Goal: Information Seeking & Learning: Learn about a topic

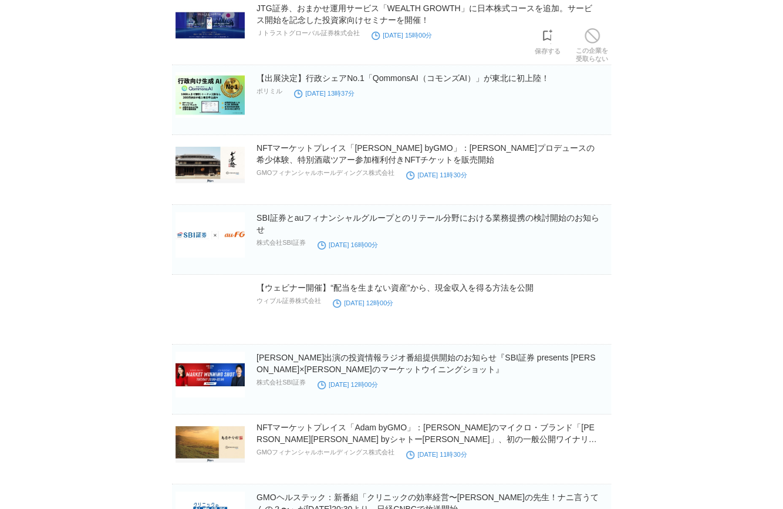
scroll to position [2022, 0]
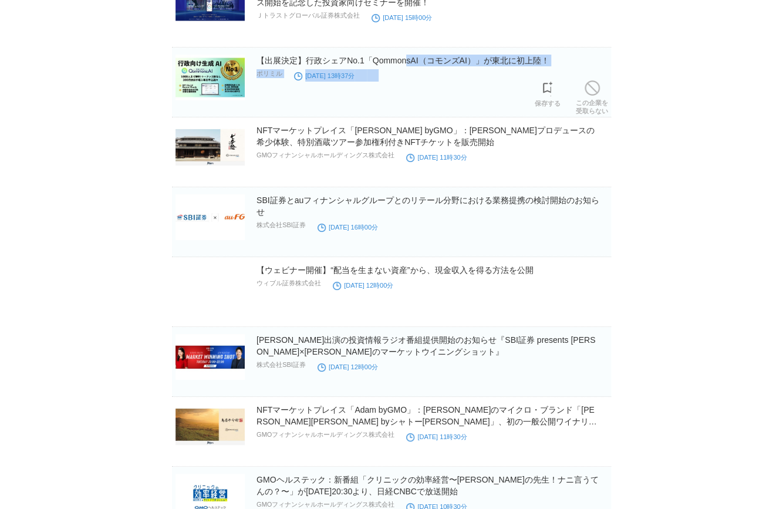
drag, startPoint x: 410, startPoint y: 55, endPoint x: 411, endPoint y: 69, distance: 13.5
click at [411, 72] on div "【出展決定】行政シェアNo.1「QommonsAI（コモンズAI）」が東北に初上陸！ ポリミル 2025年7月31日 13時37分" at bounding box center [433, 74] width 352 height 38
drag, startPoint x: 411, startPoint y: 69, endPoint x: 410, endPoint y: 60, distance: 8.9
click at [410, 60] on link "【出展決定】行政シェアNo.1「QommonsAI（コモンズAI）」が東北に初上陸！" at bounding box center [403, 60] width 293 height 9
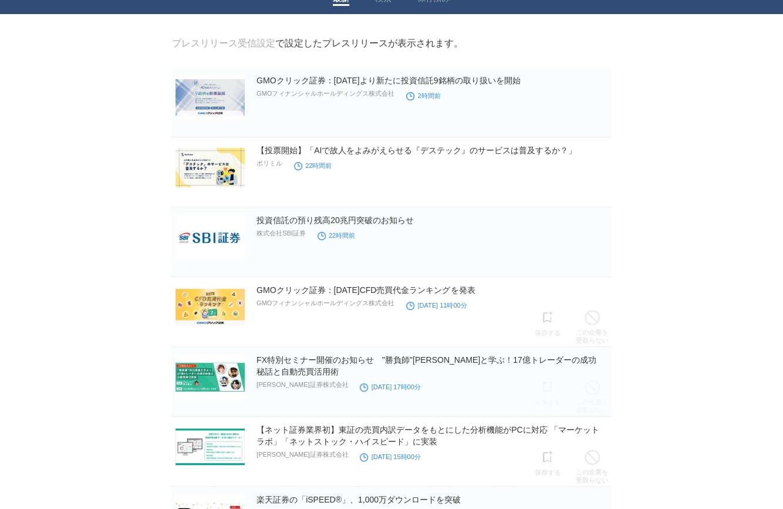
scroll to position [0, 0]
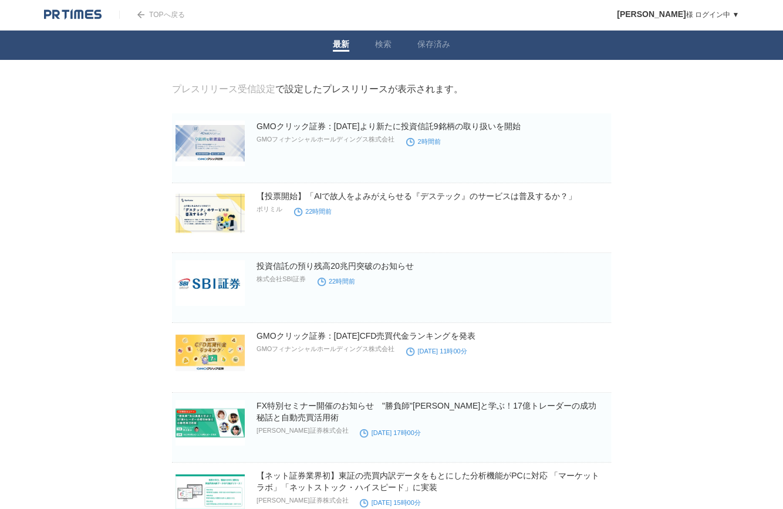
click at [56, 9] on img at bounding box center [73, 15] width 58 height 12
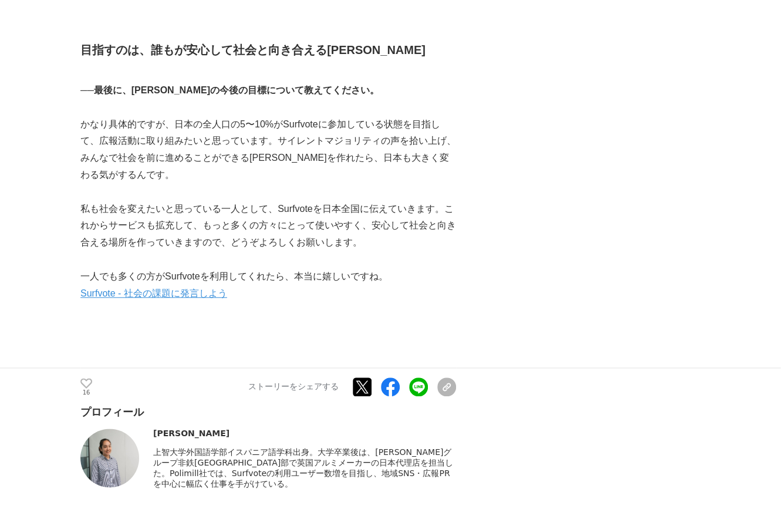
scroll to position [4736, 0]
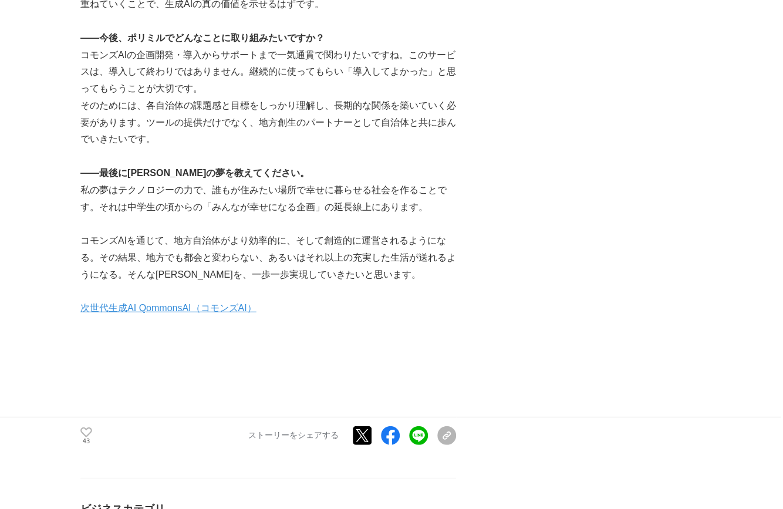
scroll to position [3741, 0]
